Goal: Transaction & Acquisition: Purchase product/service

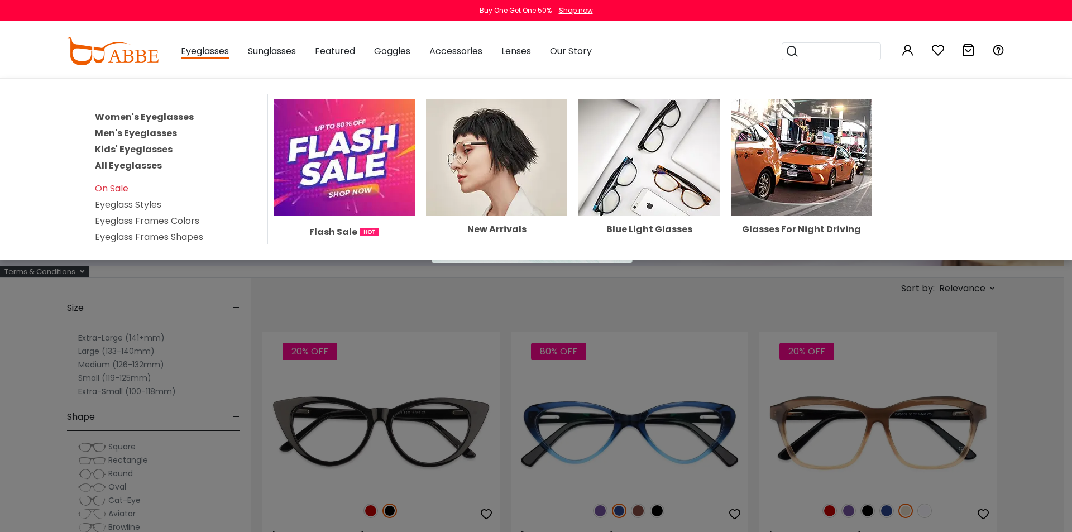
click at [149, 116] on link "Women's Eyeglasses" at bounding box center [144, 117] width 99 height 13
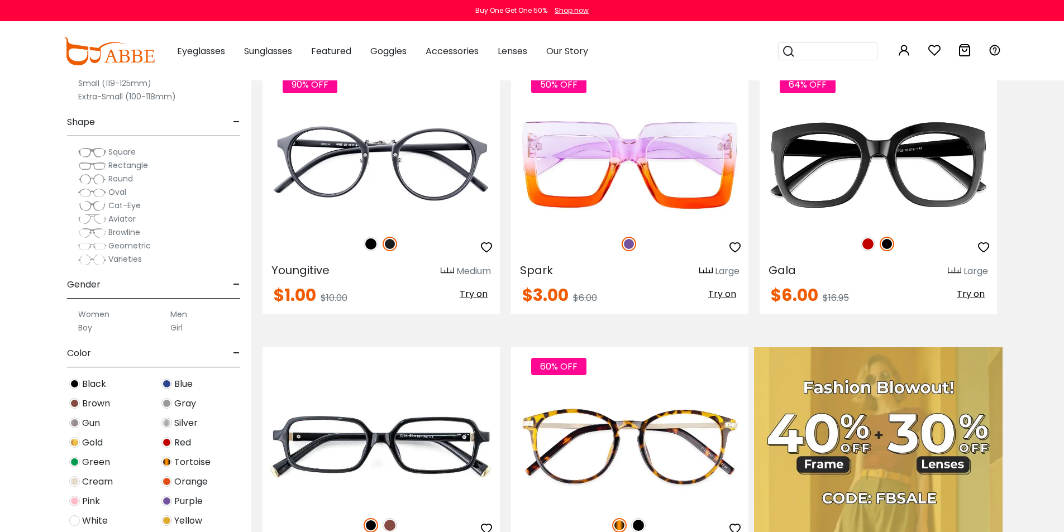
scroll to position [279, 0]
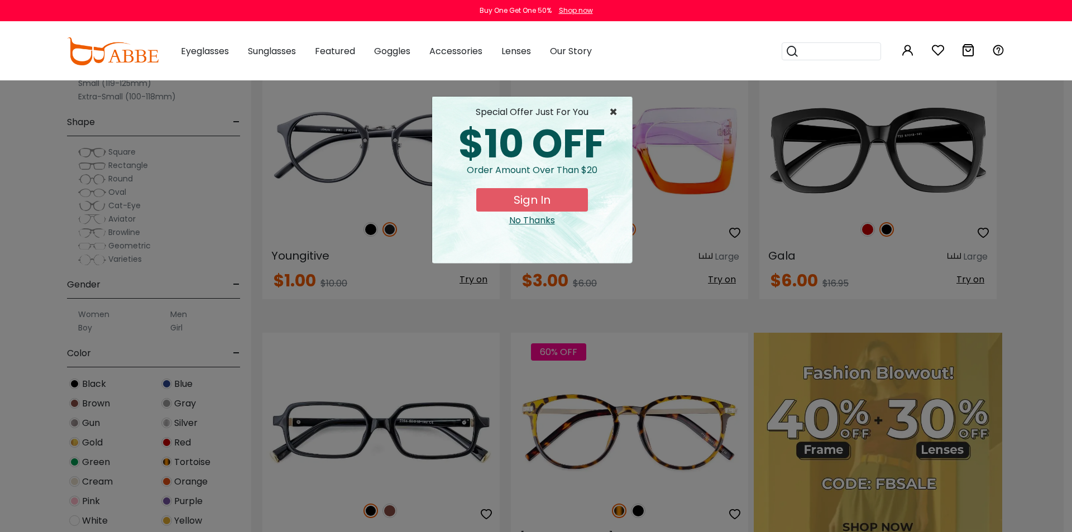
click at [613, 112] on span "×" at bounding box center [616, 112] width 14 height 13
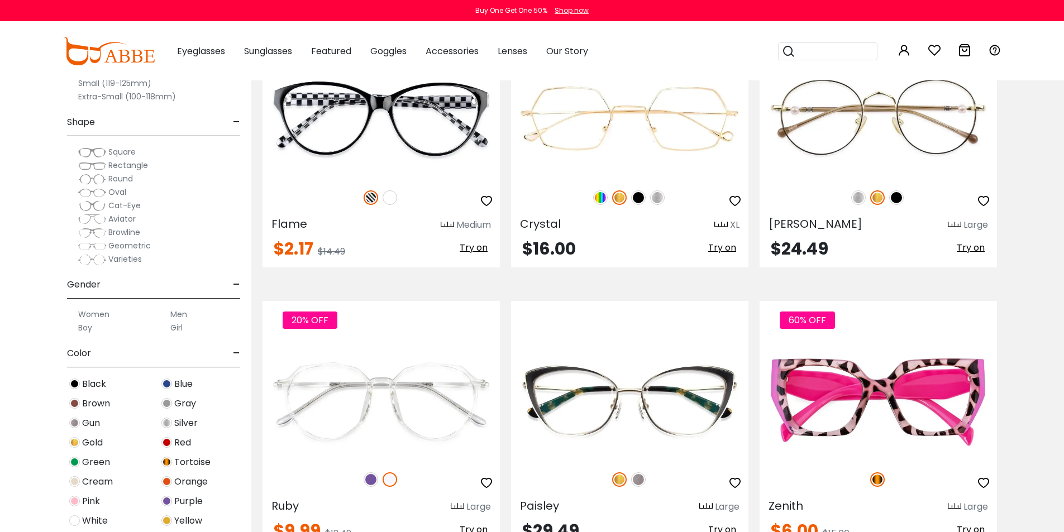
scroll to position [3518, 0]
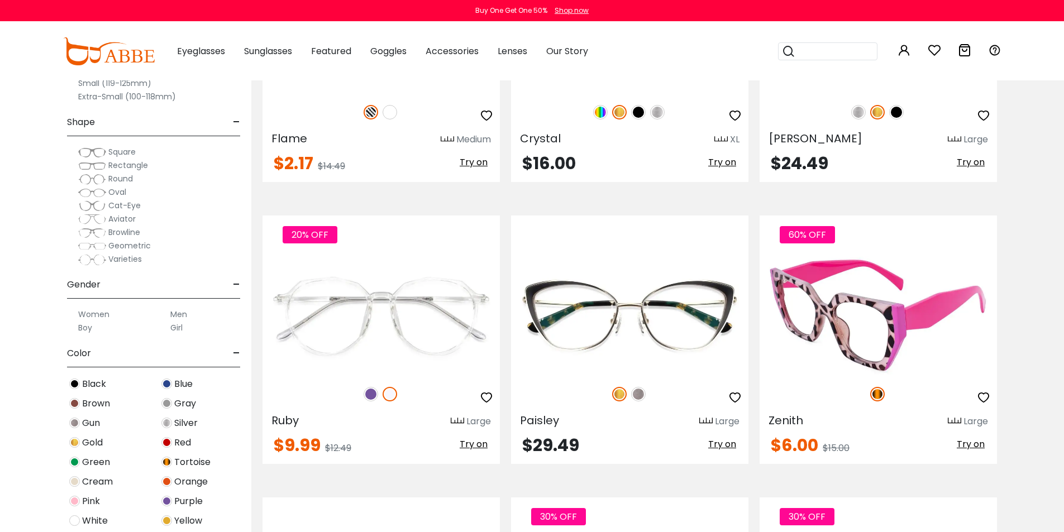
click at [873, 393] on img at bounding box center [877, 394] width 15 height 15
click at [870, 333] on img at bounding box center [877, 315] width 237 height 119
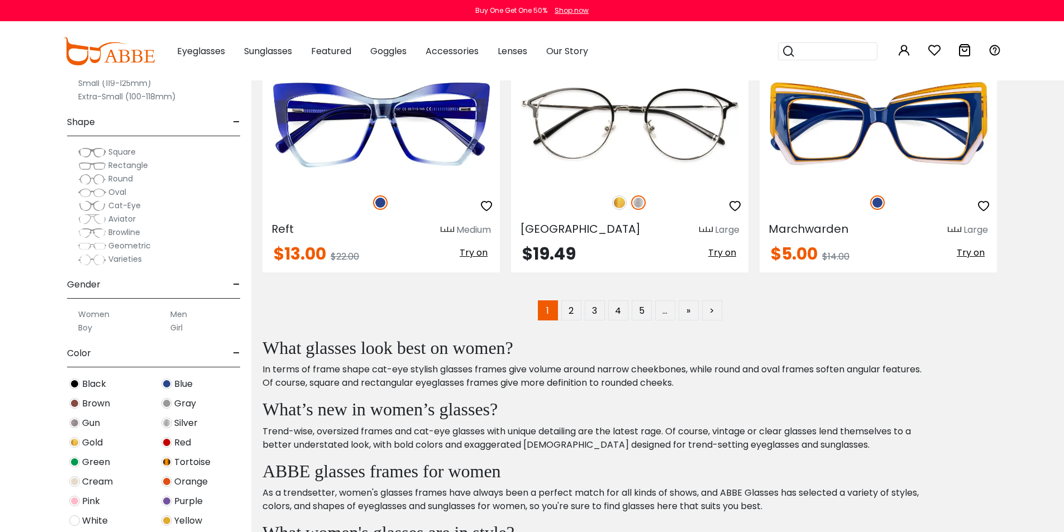
scroll to position [5752, 0]
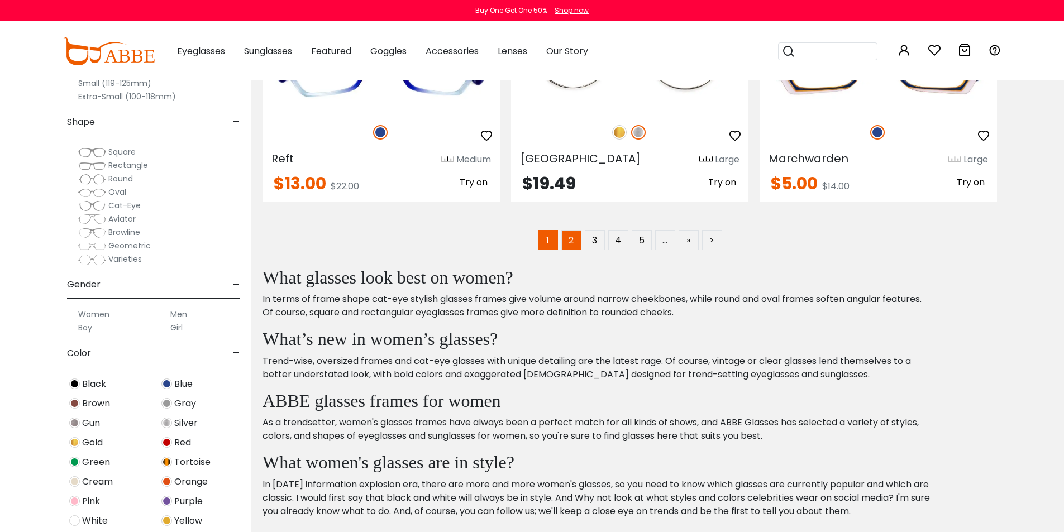
click at [566, 233] on link "2" at bounding box center [571, 240] width 20 height 20
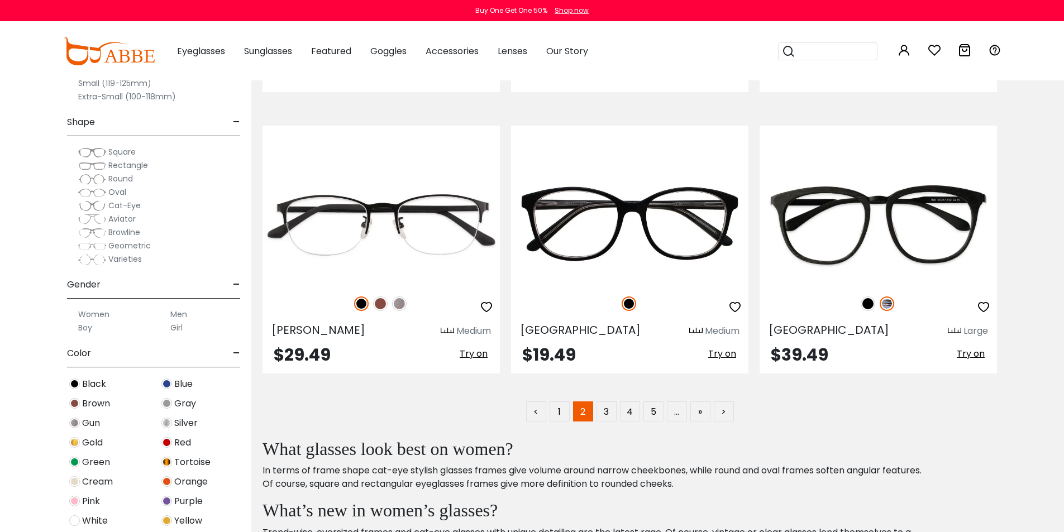
scroll to position [5584, 0]
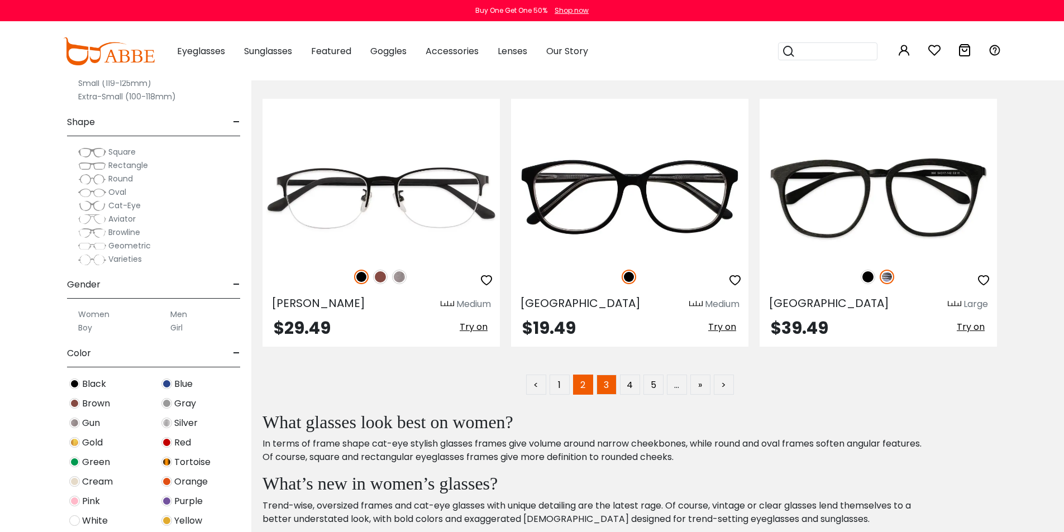
click at [605, 389] on link "3" at bounding box center [606, 385] width 20 height 20
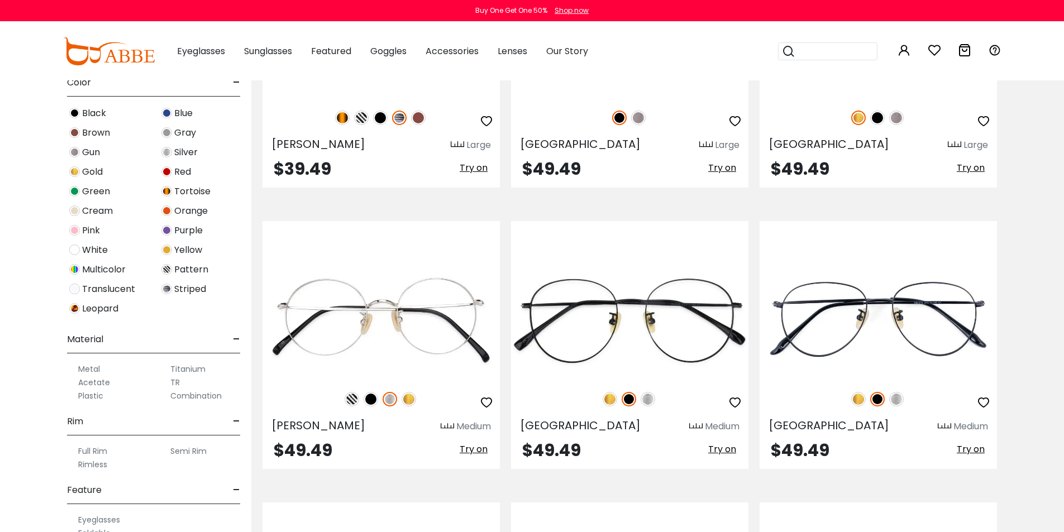
scroll to position [279, 0]
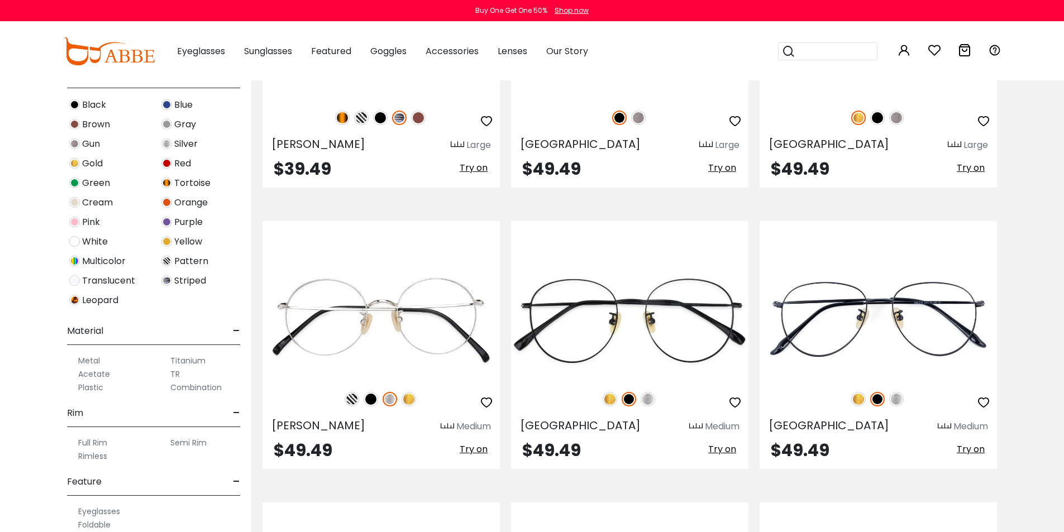
click at [166, 223] on img at bounding box center [166, 222] width 11 height 11
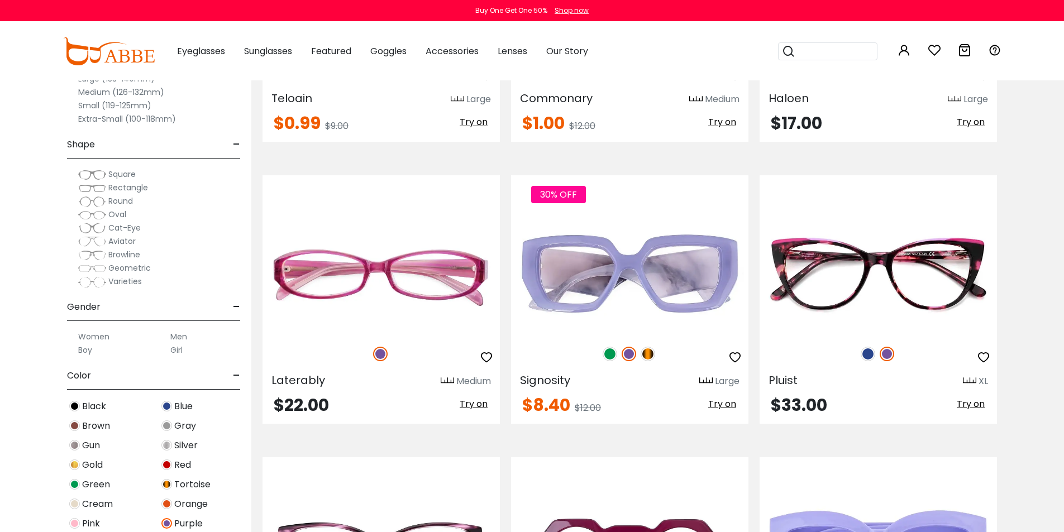
scroll to position [5361, 0]
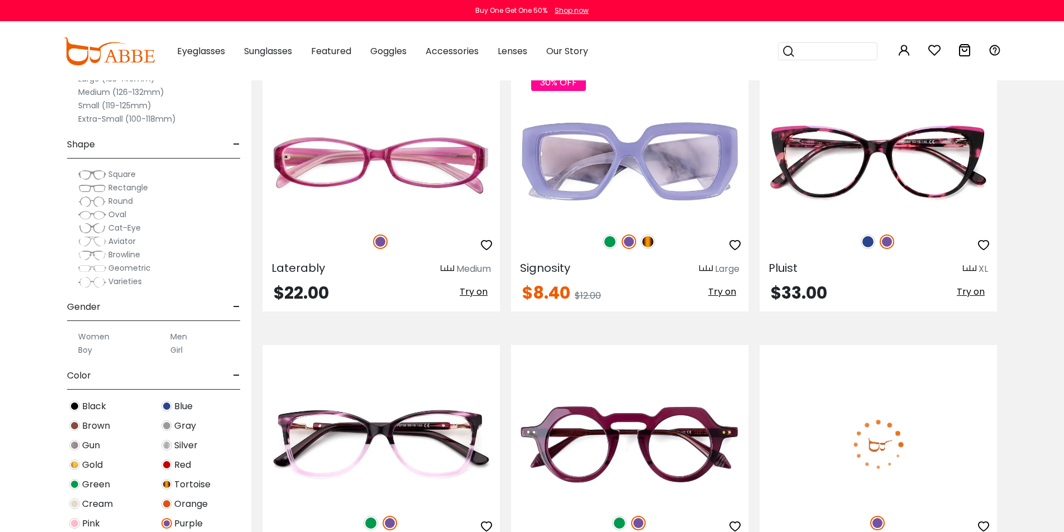
click at [896, 422] on img at bounding box center [877, 444] width 237 height 119
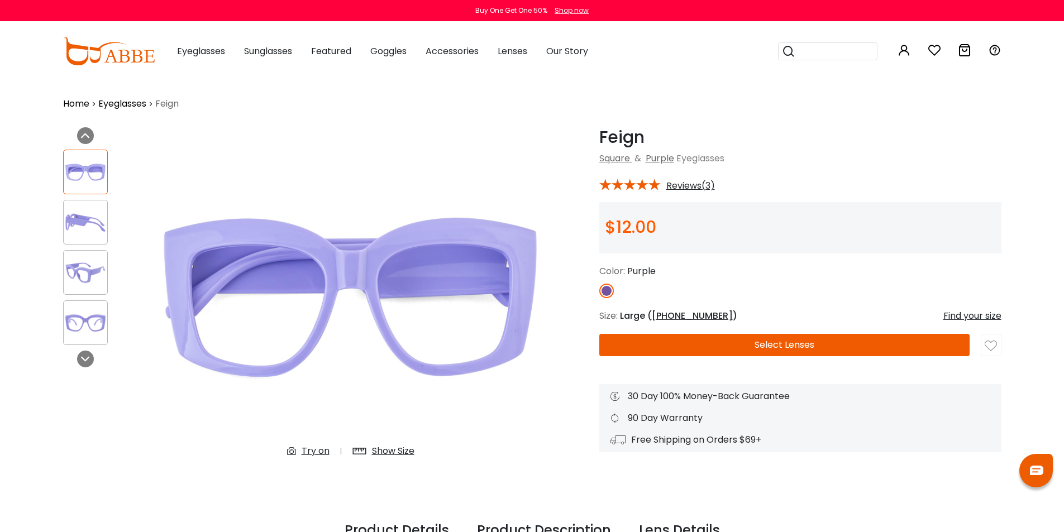
click at [971, 317] on div "Find your size" at bounding box center [972, 315] width 58 height 13
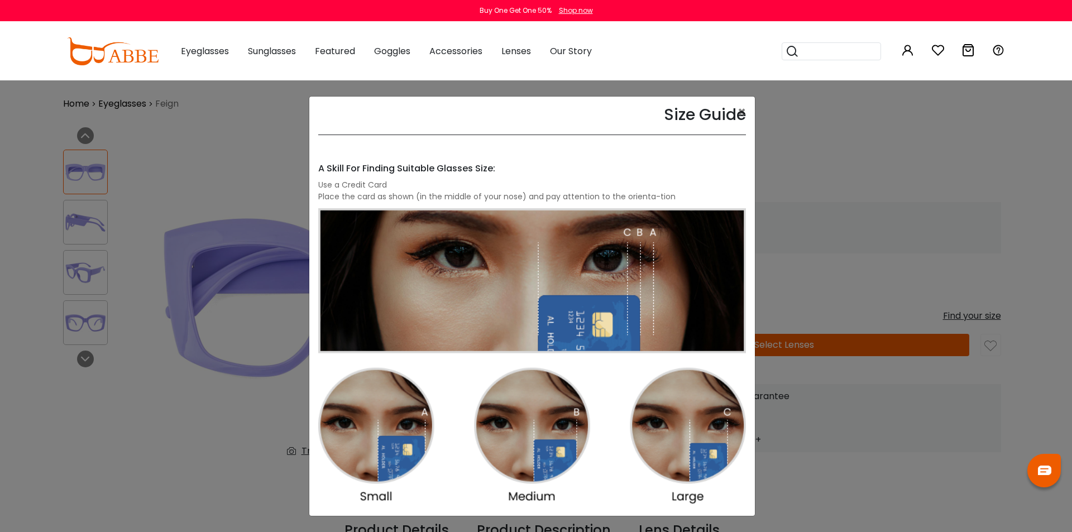
click at [122, 417] on div "Size Guide × A Skill For Finding Suitable Glasses Size: Use a Credit Card Place…" at bounding box center [536, 266] width 1072 height 532
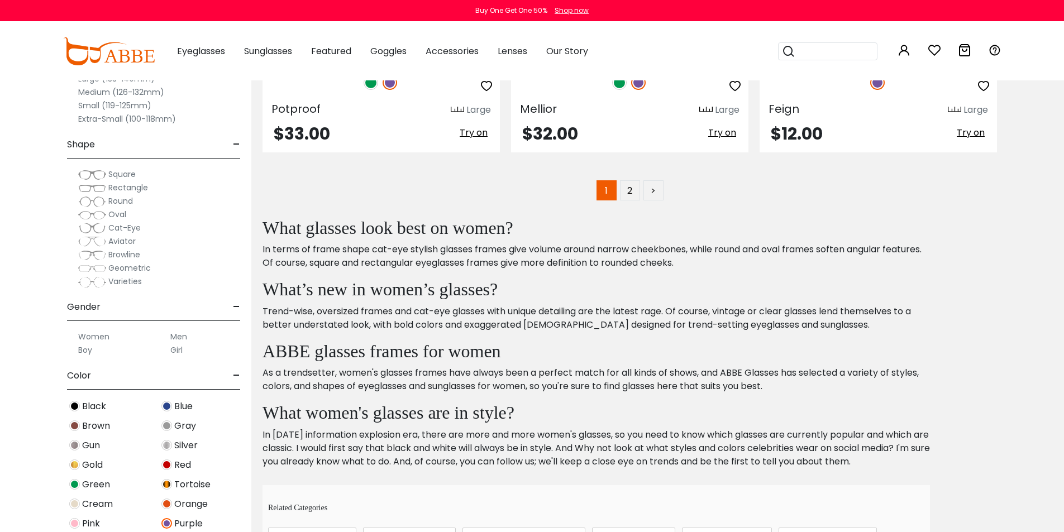
scroll to position [5808, 0]
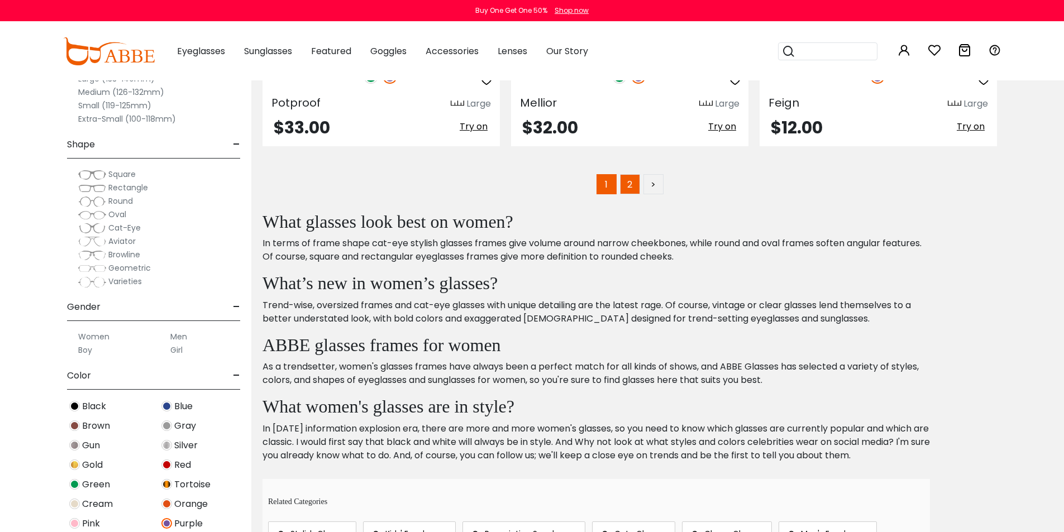
click at [628, 175] on link "2" at bounding box center [630, 184] width 20 height 20
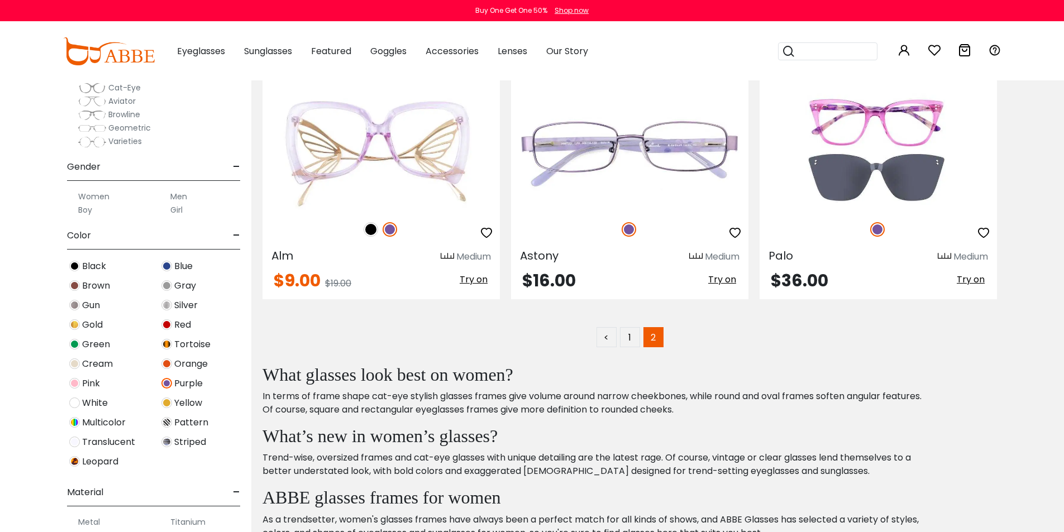
scroll to position [223, 0]
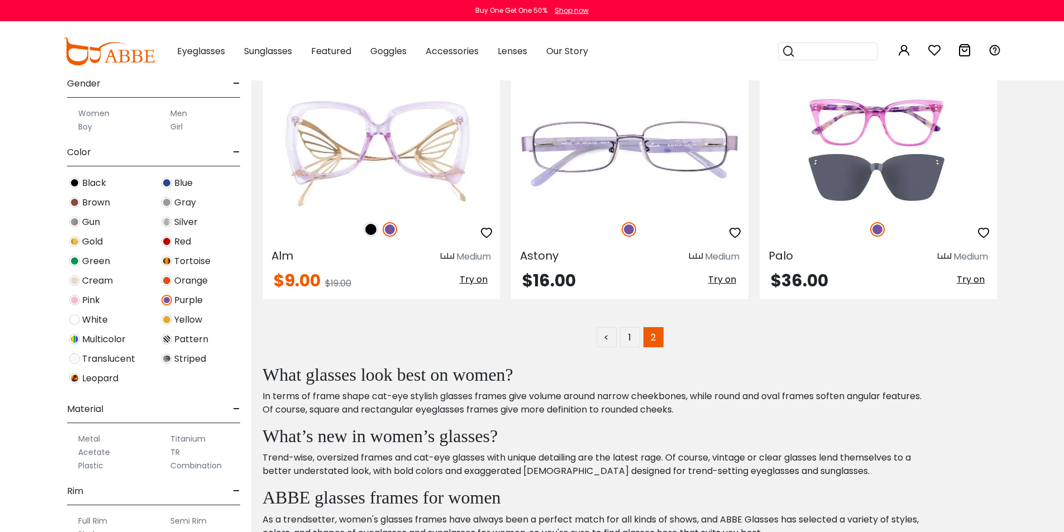
click at [173, 300] on div "Purple" at bounding box center [200, 300] width 92 height 15
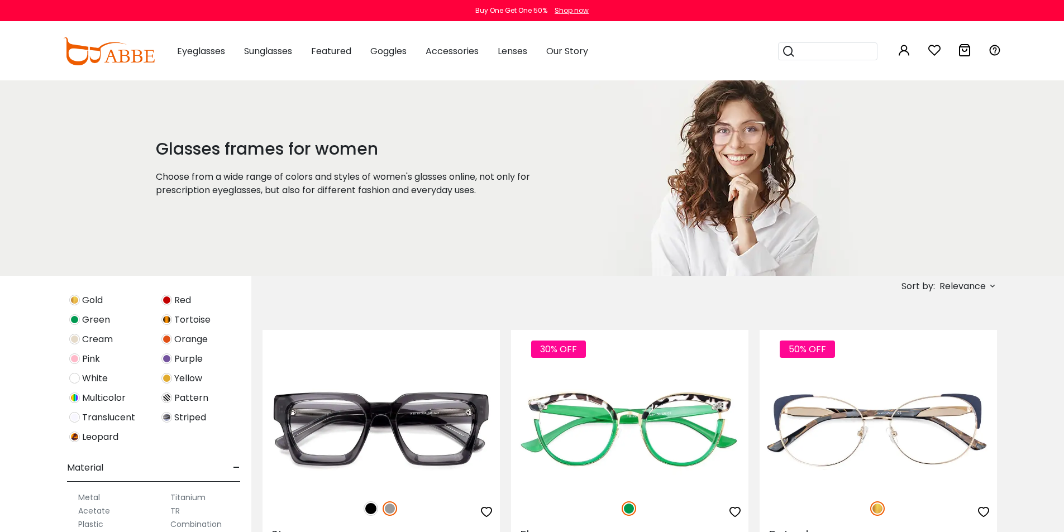
scroll to position [445, 0]
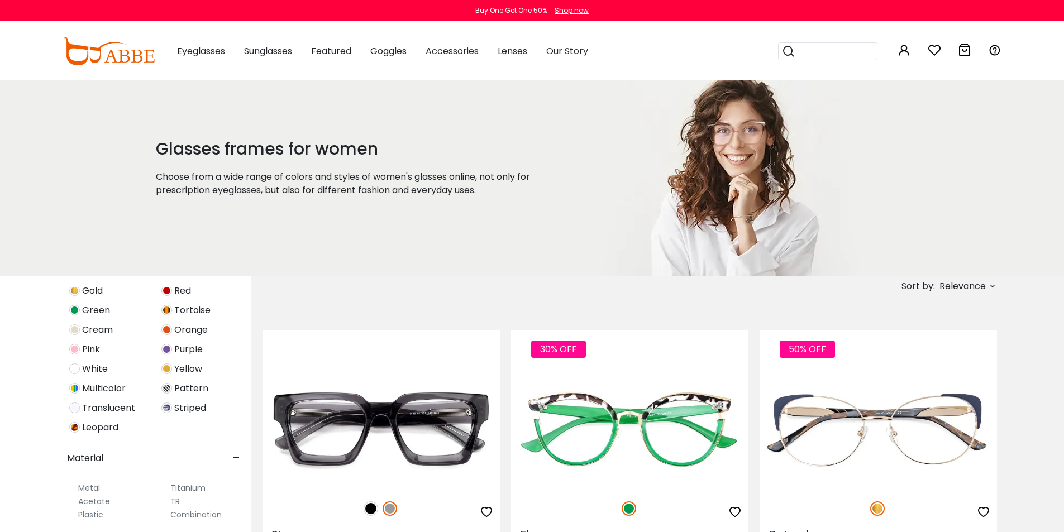
click at [85, 310] on span "Green" at bounding box center [96, 310] width 28 height 13
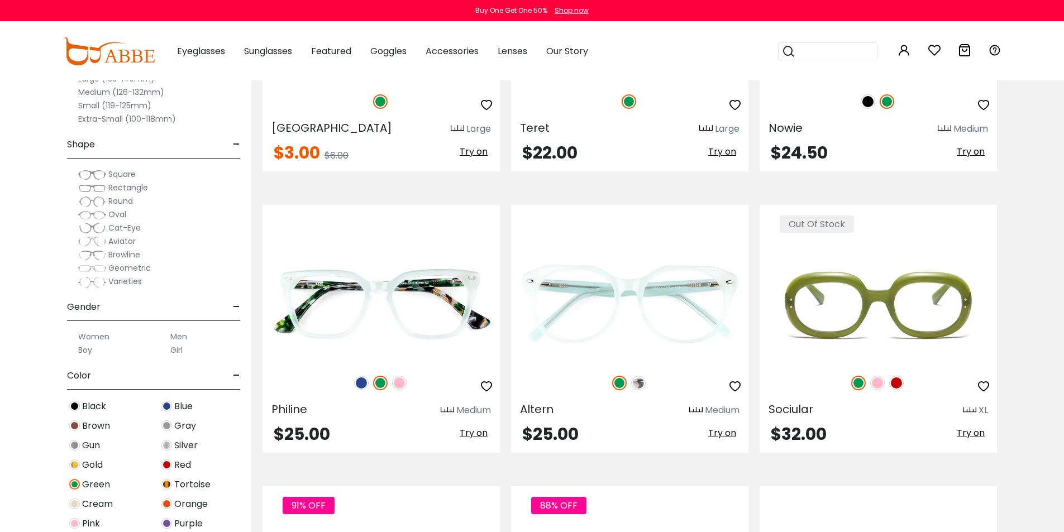
scroll to position [2122, 0]
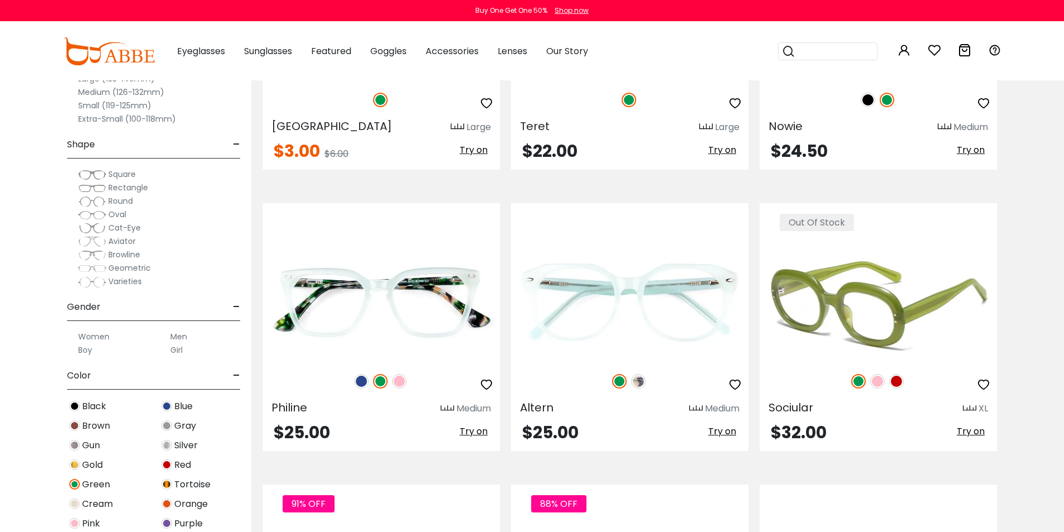
click at [881, 383] on img at bounding box center [877, 381] width 15 height 15
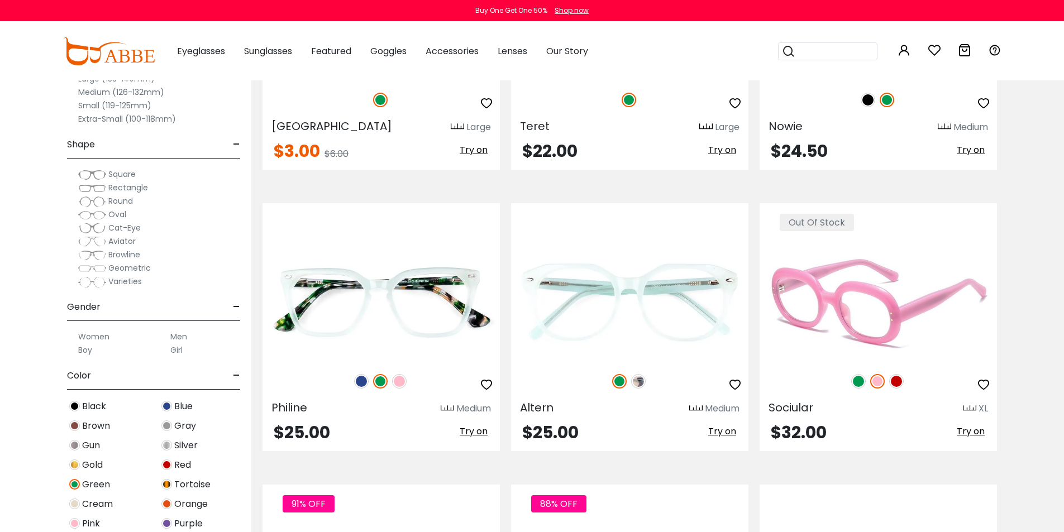
click at [889, 383] on img at bounding box center [896, 381] width 15 height 15
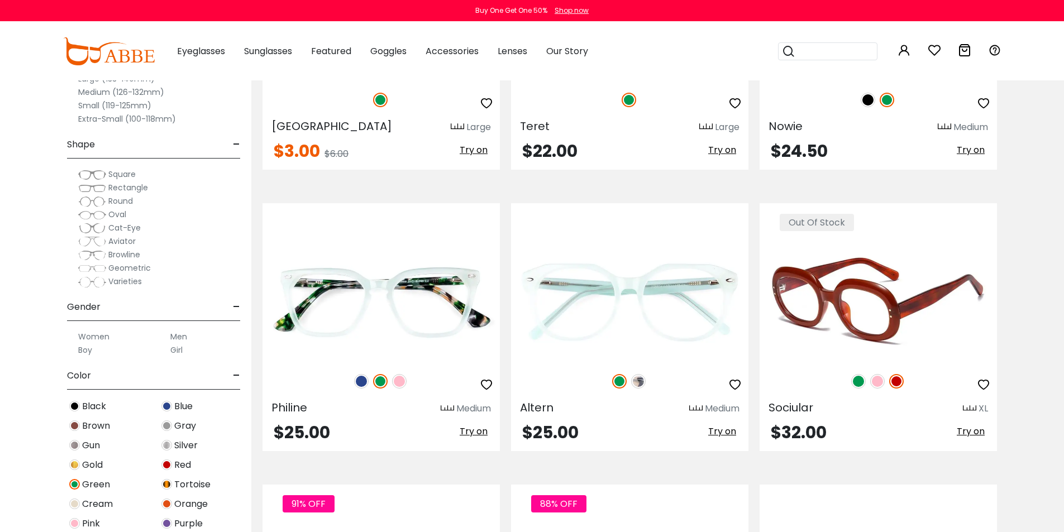
click at [860, 380] on img at bounding box center [858, 381] width 15 height 15
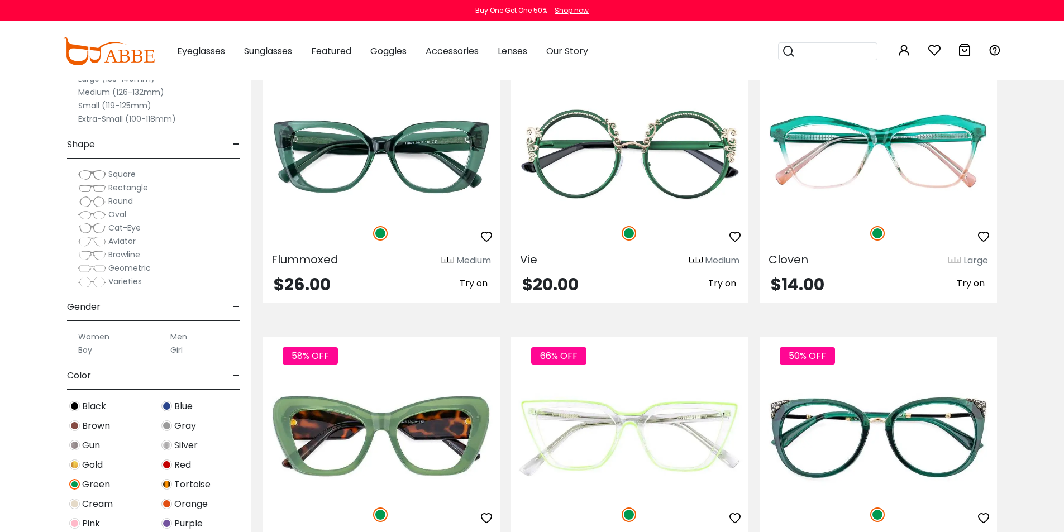
scroll to position [3797, 0]
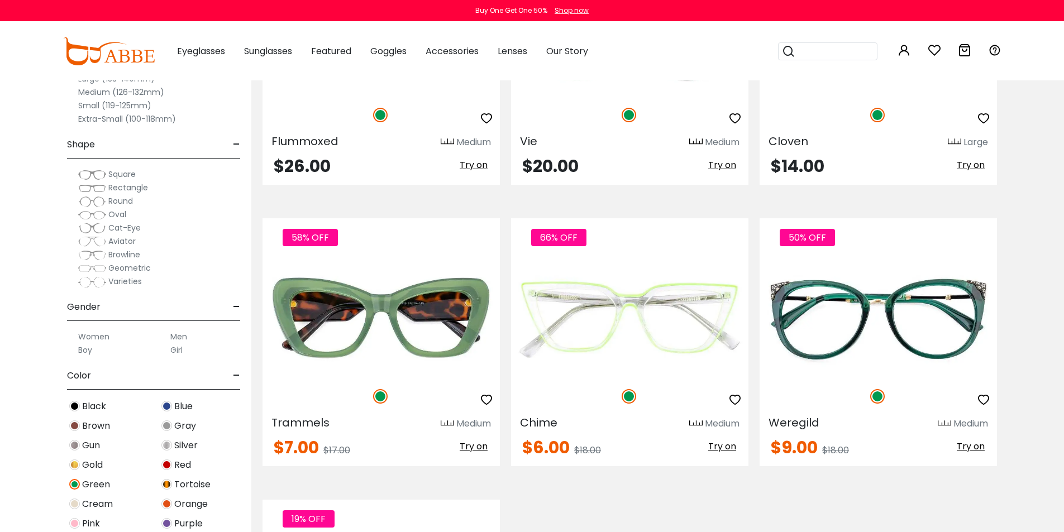
click at [93, 336] on label "Women" at bounding box center [93, 336] width 31 height 13
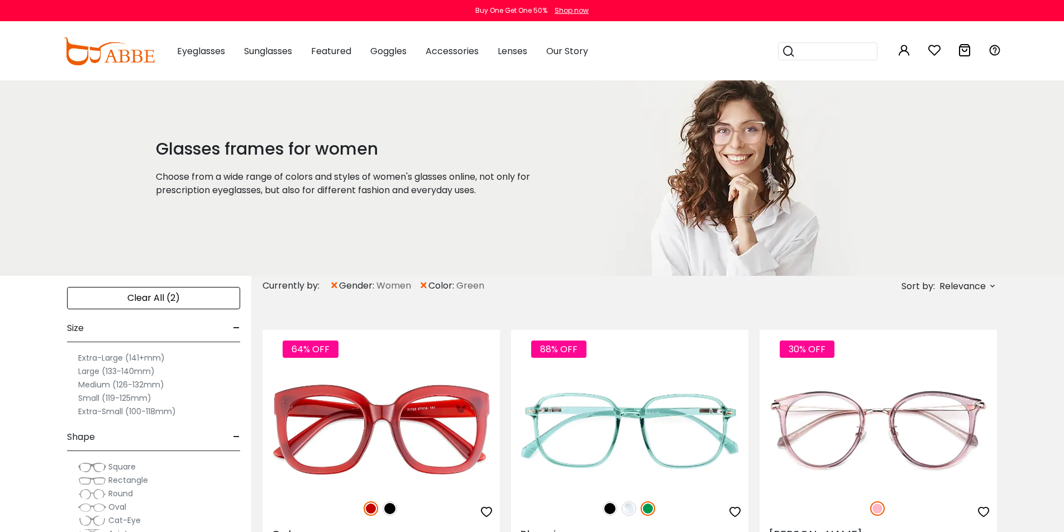
click at [111, 382] on label "Medium (126-132mm)" at bounding box center [121, 384] width 86 height 13
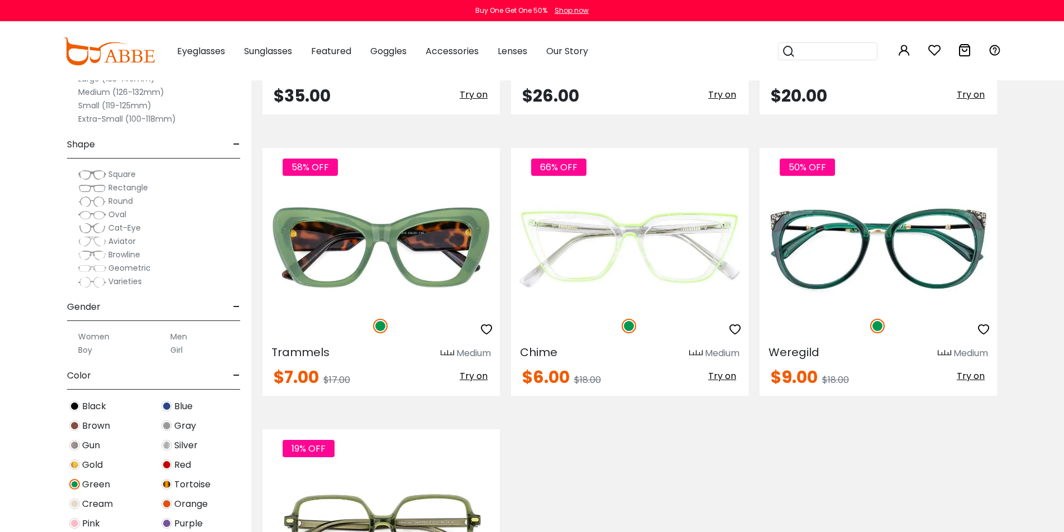
scroll to position [1731, 0]
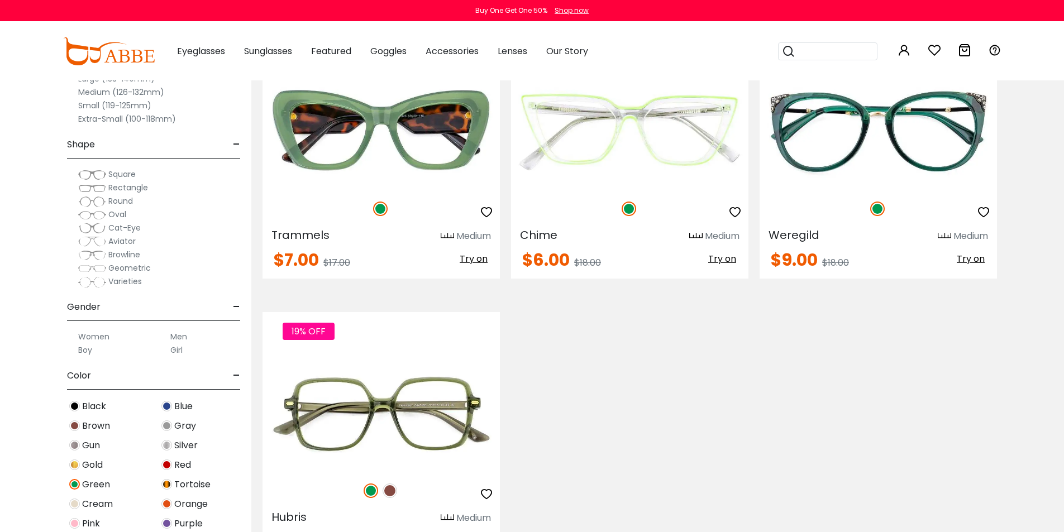
click at [173, 403] on div "Blue" at bounding box center [200, 406] width 92 height 15
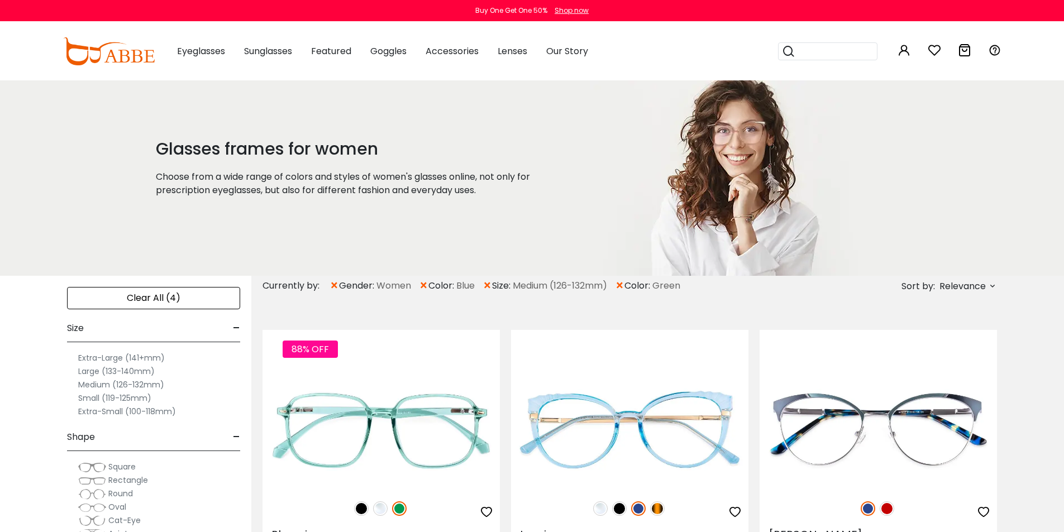
click at [624, 282] on span "×" at bounding box center [619, 286] width 9 height 20
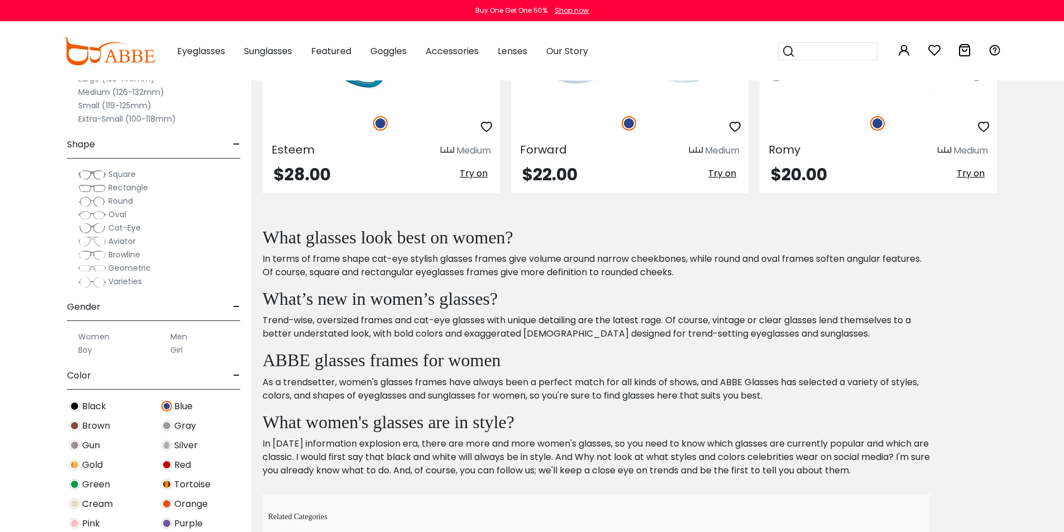
scroll to position [3797, 0]
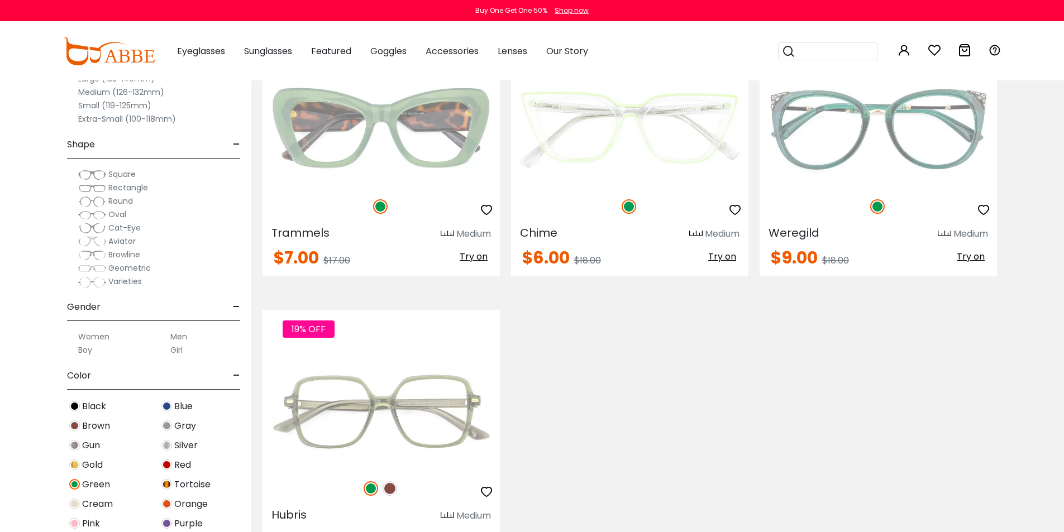
scroll to position [1731, 0]
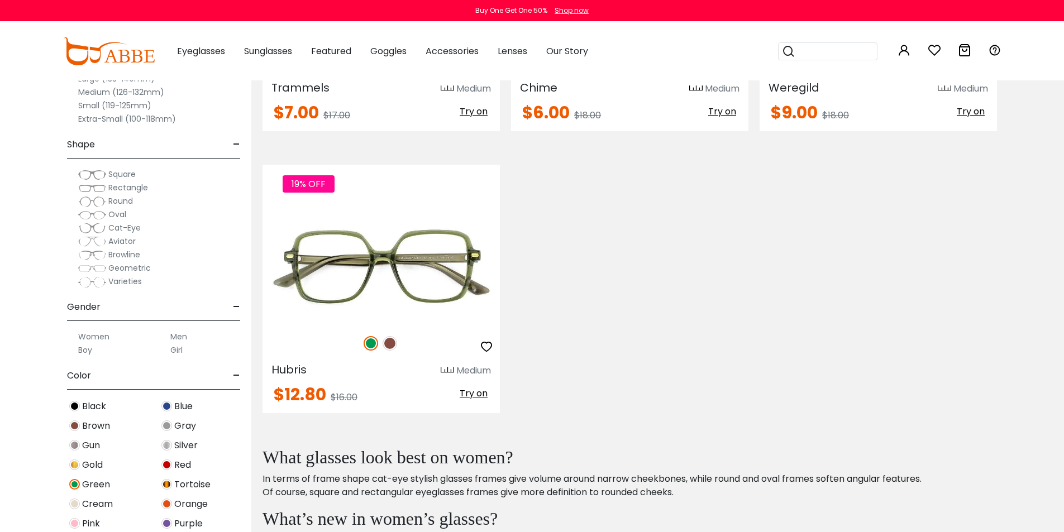
scroll to position [56, 0]
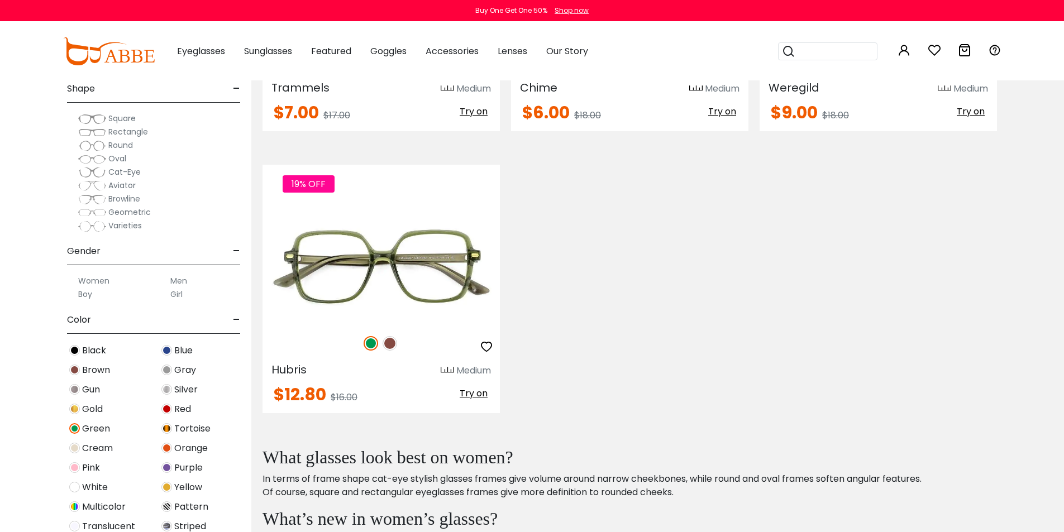
click at [89, 431] on span "Green" at bounding box center [96, 428] width 28 height 13
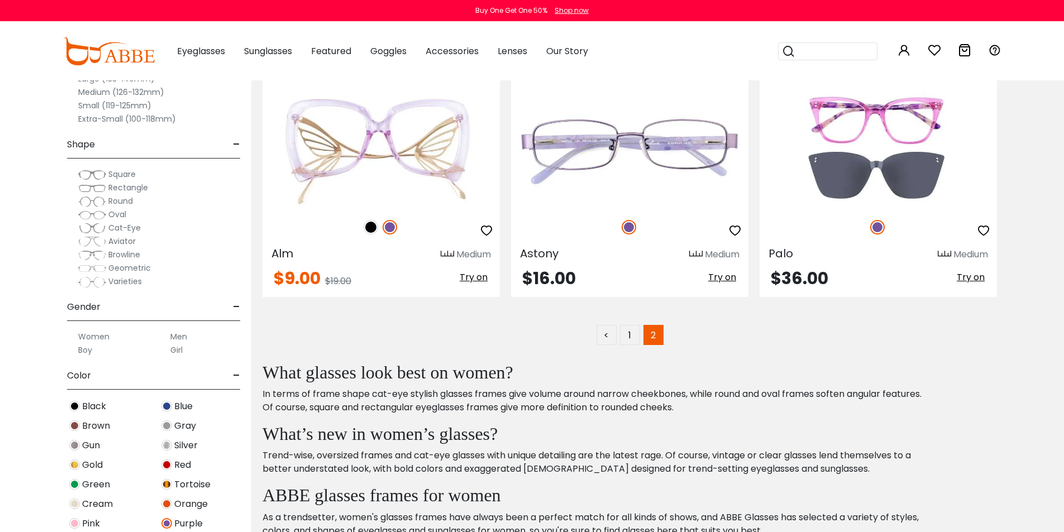
scroll to position [279, 0]
